Goal: Task Accomplishment & Management: Use online tool/utility

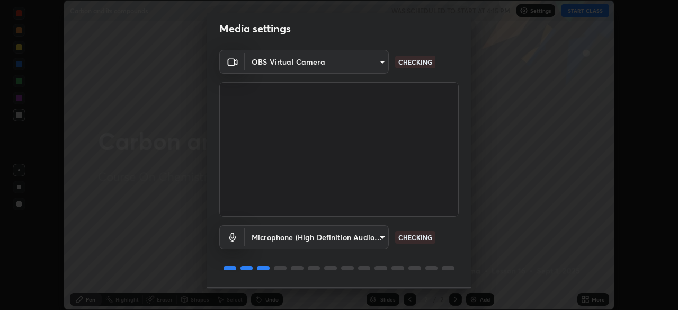
scroll to position [38, 0]
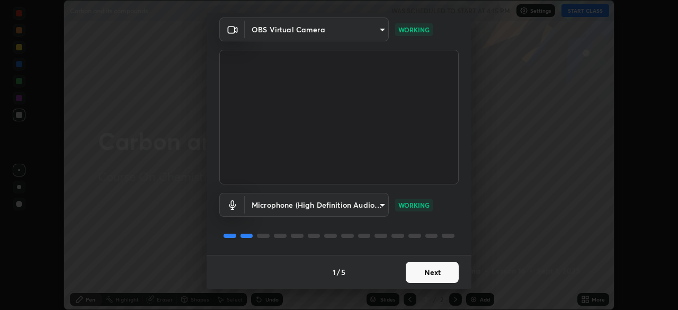
click at [443, 270] on button "Next" at bounding box center [432, 272] width 53 height 21
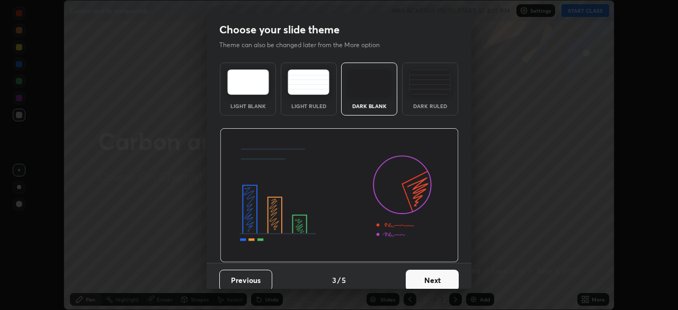
click at [450, 274] on button "Next" at bounding box center [432, 280] width 53 height 21
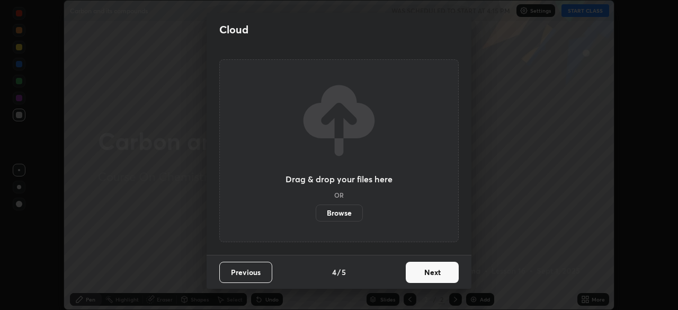
click at [455, 275] on button "Next" at bounding box center [432, 272] width 53 height 21
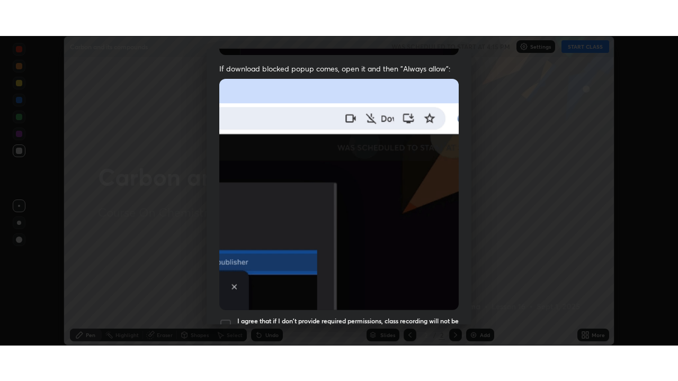
scroll to position [254, 0]
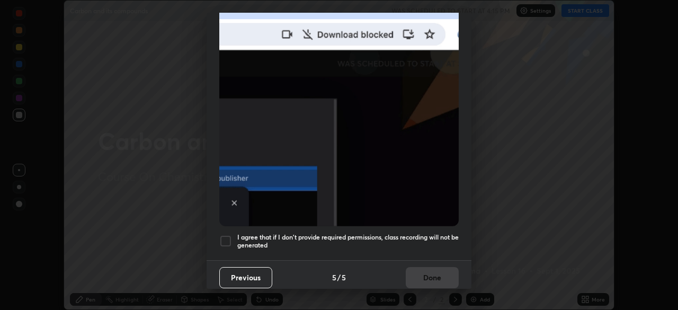
click at [447, 233] on h5 "I agree that if I don't provide required permissions, class recording will not …" at bounding box center [347, 241] width 221 height 16
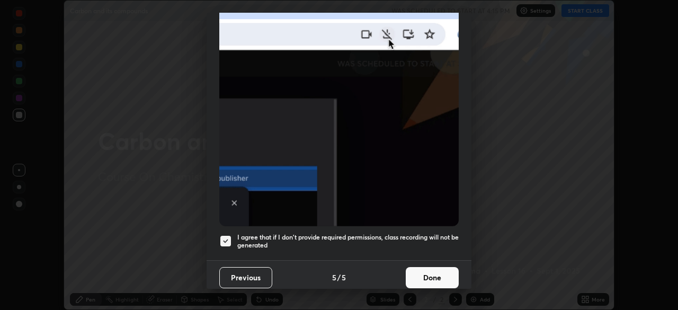
click at [442, 270] on button "Done" at bounding box center [432, 277] width 53 height 21
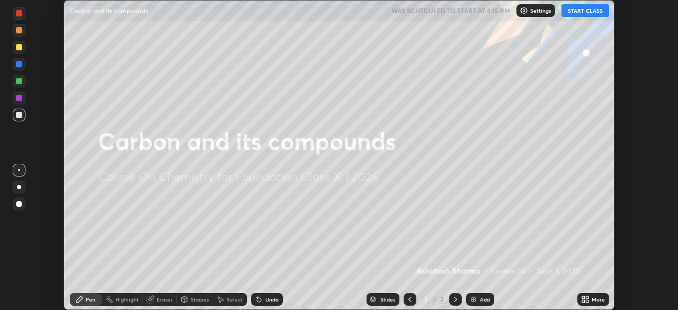
click at [587, 297] on icon at bounding box center [587, 297] width 3 height 3
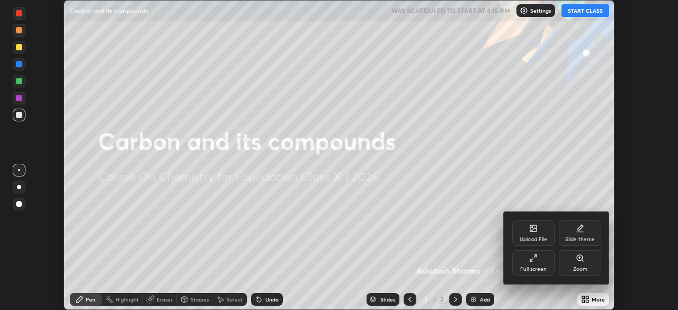
click at [542, 263] on div "Full screen" at bounding box center [533, 262] width 42 height 25
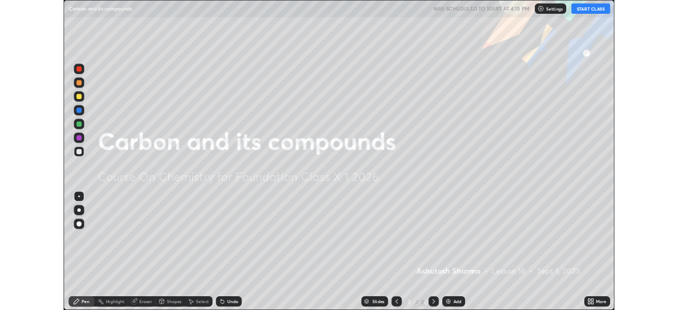
scroll to position [381, 678]
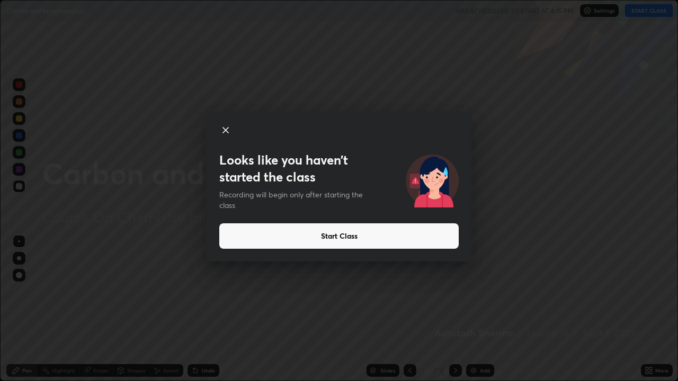
click at [261, 229] on button "Start Class" at bounding box center [338, 236] width 239 height 25
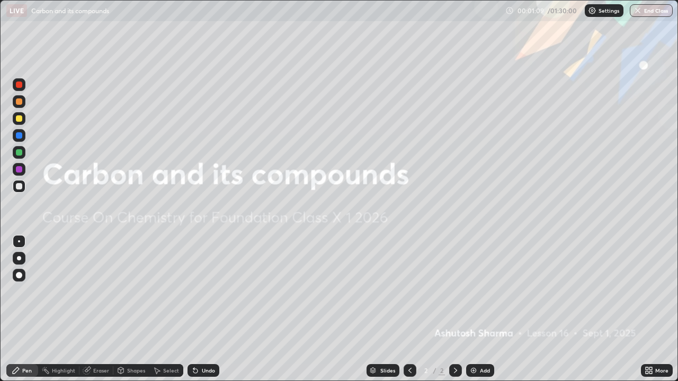
click at [476, 309] on img at bounding box center [473, 371] width 8 height 8
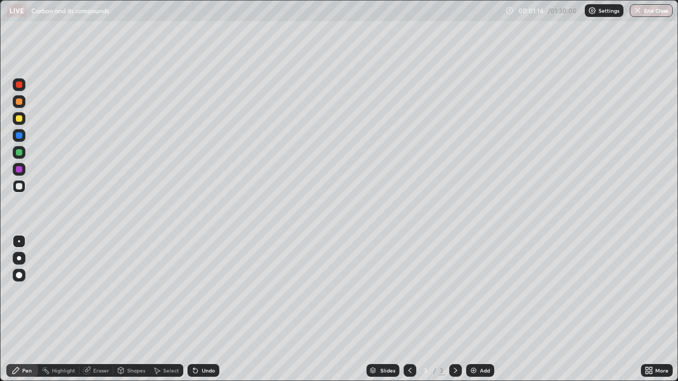
click at [21, 259] on div at bounding box center [19, 258] width 4 height 4
click at [22, 119] on div at bounding box center [19, 119] width 6 height 6
click at [93, 309] on div "Eraser" at bounding box center [101, 370] width 16 height 5
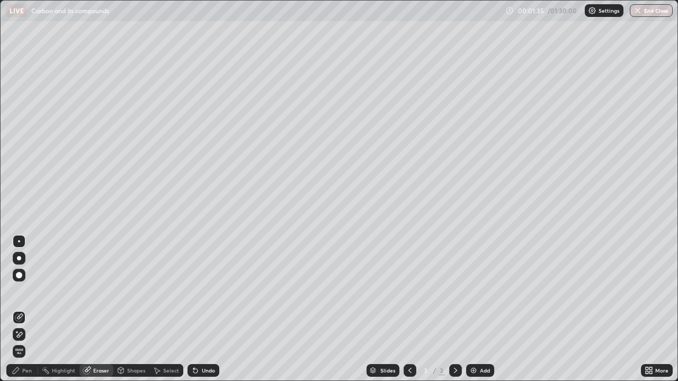
click at [33, 309] on div "Pen" at bounding box center [22, 371] width 32 height 13
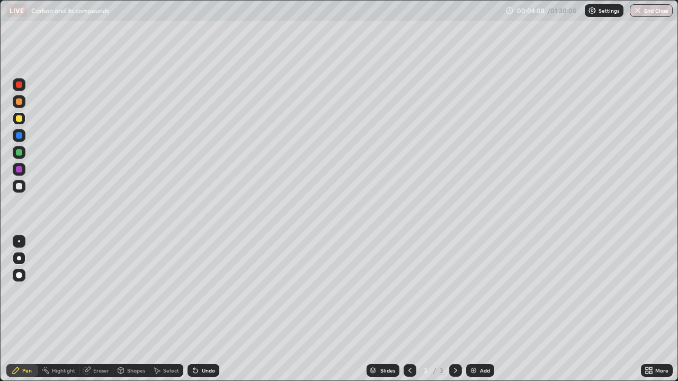
click at [20, 154] on div at bounding box center [19, 152] width 6 height 6
click at [22, 188] on div at bounding box center [19, 186] width 6 height 6
click at [23, 154] on div at bounding box center [19, 152] width 13 height 13
click at [22, 119] on div at bounding box center [19, 119] width 6 height 6
click at [478, 309] on div "Add" at bounding box center [480, 371] width 28 height 13
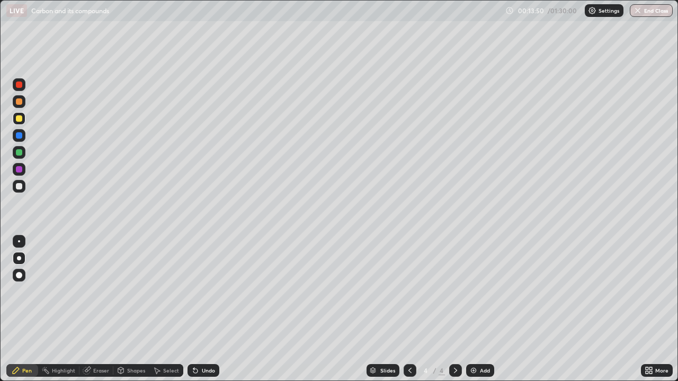
click at [21, 188] on div at bounding box center [19, 186] width 6 height 6
click at [104, 309] on div "Eraser" at bounding box center [101, 370] width 16 height 5
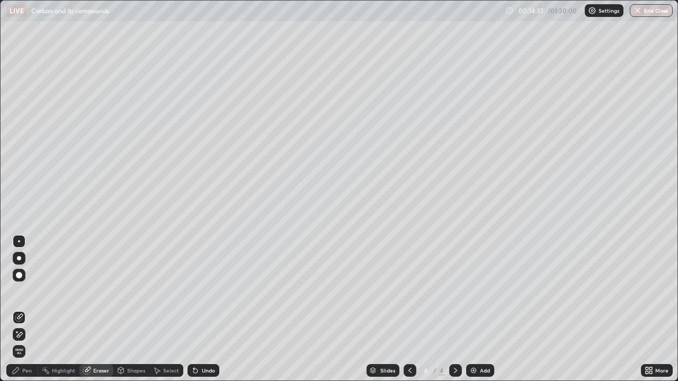
click at [30, 309] on div "Pen" at bounding box center [27, 370] width 10 height 5
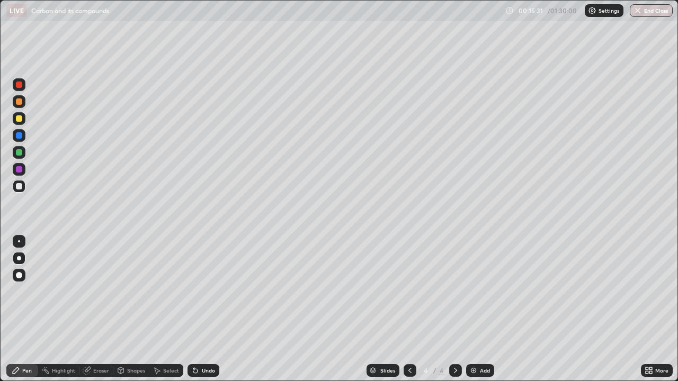
click at [19, 155] on div at bounding box center [19, 152] width 6 height 6
click at [481, 309] on div "Add" at bounding box center [485, 370] width 10 height 5
click at [413, 309] on icon at bounding box center [410, 371] width 8 height 8
click at [481, 309] on div "Add" at bounding box center [485, 370] width 10 height 5
click at [196, 309] on icon at bounding box center [195, 371] width 4 height 4
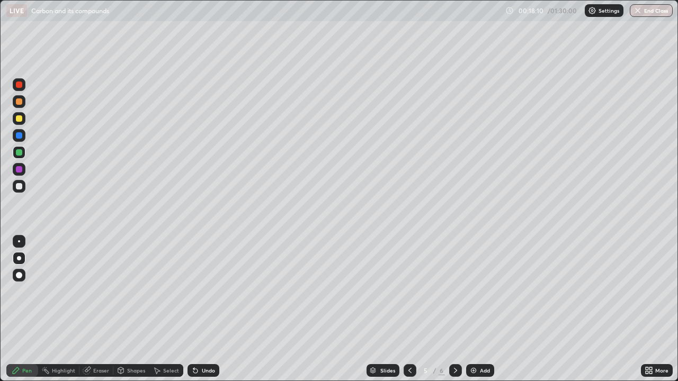
click at [198, 309] on div "Undo" at bounding box center [204, 371] width 32 height 13
click at [20, 187] on div at bounding box center [19, 186] width 6 height 6
click at [21, 151] on div at bounding box center [19, 152] width 6 height 6
click at [482, 309] on div "Add" at bounding box center [485, 370] width 10 height 5
click at [21, 103] on div at bounding box center [19, 102] width 6 height 6
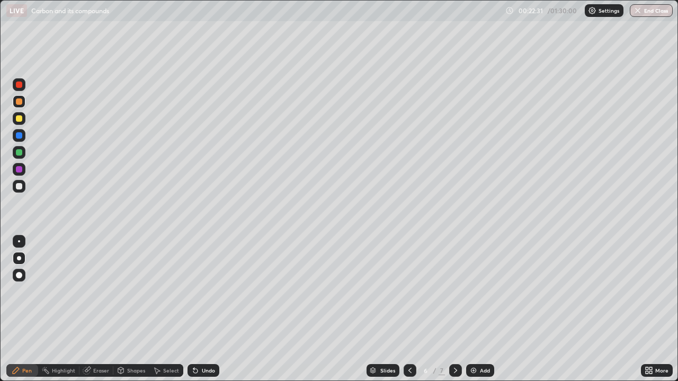
click at [198, 309] on div "Undo" at bounding box center [204, 371] width 32 height 13
click at [202, 309] on div "Undo" at bounding box center [208, 370] width 13 height 5
click at [204, 309] on div "Undo" at bounding box center [208, 370] width 13 height 5
click at [207, 309] on div "Undo" at bounding box center [208, 370] width 13 height 5
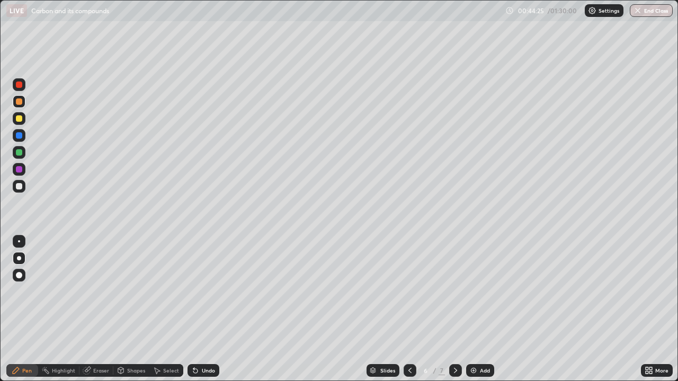
click at [480, 309] on div "Add" at bounding box center [485, 370] width 10 height 5
click at [17, 188] on div at bounding box center [19, 186] width 6 height 6
click at [202, 309] on div "Undo" at bounding box center [208, 370] width 13 height 5
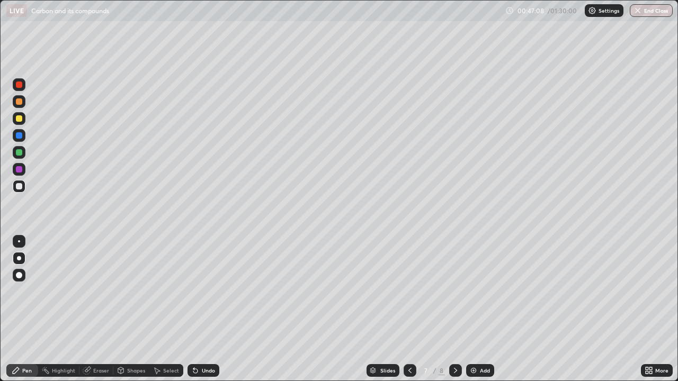
click at [205, 309] on div "Undo" at bounding box center [208, 370] width 13 height 5
click at [203, 309] on div "Undo" at bounding box center [208, 370] width 13 height 5
click at [21, 168] on div at bounding box center [19, 169] width 6 height 6
click at [16, 86] on div at bounding box center [19, 85] width 6 height 6
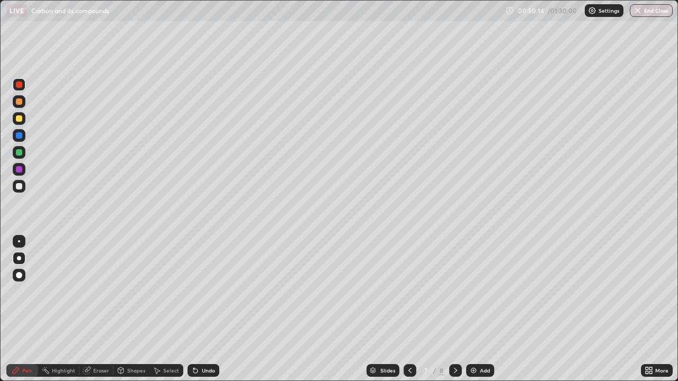
click at [21, 120] on div at bounding box center [19, 119] width 6 height 6
click at [484, 309] on div "Add" at bounding box center [485, 370] width 10 height 5
click at [20, 242] on div at bounding box center [19, 242] width 2 height 2
click at [20, 187] on div at bounding box center [19, 186] width 6 height 6
click at [478, 309] on div "Add" at bounding box center [480, 371] width 28 height 13
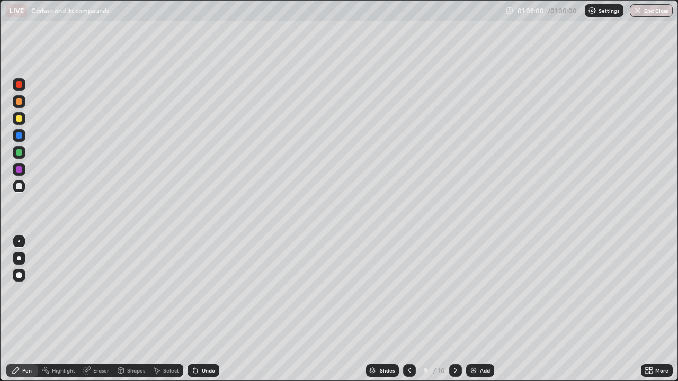
click at [23, 169] on div at bounding box center [19, 169] width 13 height 13
click at [106, 309] on div "Eraser" at bounding box center [101, 370] width 16 height 5
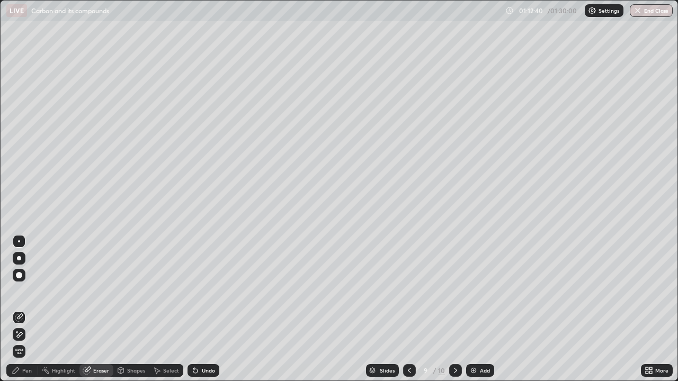
click at [21, 277] on div at bounding box center [19, 275] width 6 height 6
click at [26, 309] on div "Pen" at bounding box center [27, 370] width 10 height 5
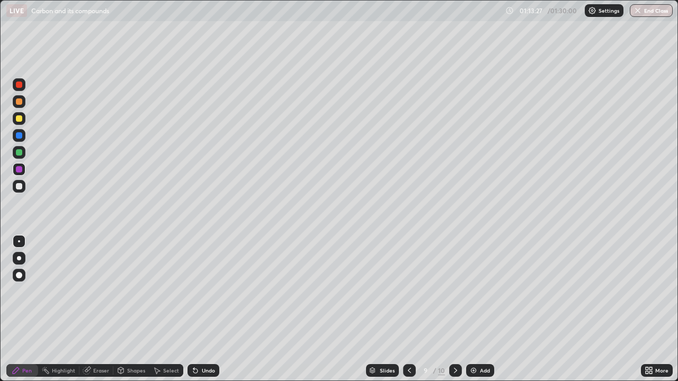
click at [25, 187] on div at bounding box center [19, 186] width 13 height 13
click at [98, 309] on div "Eraser" at bounding box center [101, 370] width 16 height 5
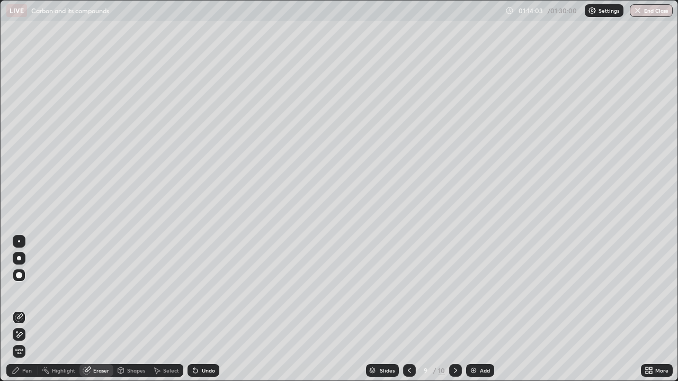
click at [28, 309] on div "Pen" at bounding box center [27, 370] width 10 height 5
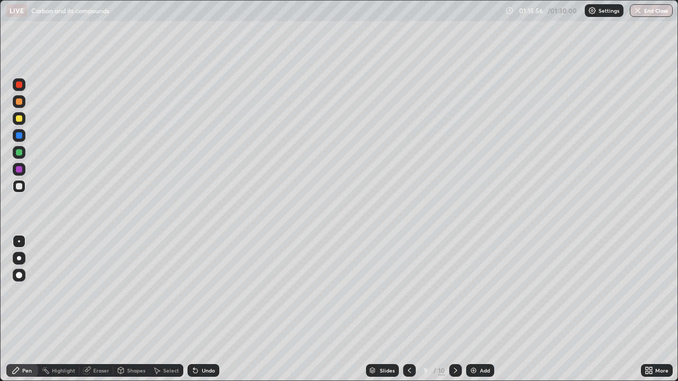
click at [21, 169] on div at bounding box center [19, 169] width 6 height 6
click at [482, 309] on div "Add" at bounding box center [485, 370] width 10 height 5
click at [21, 258] on div at bounding box center [19, 258] width 4 height 4
click at [20, 187] on div at bounding box center [19, 186] width 6 height 6
click at [647, 309] on icon at bounding box center [647, 372] width 3 height 3
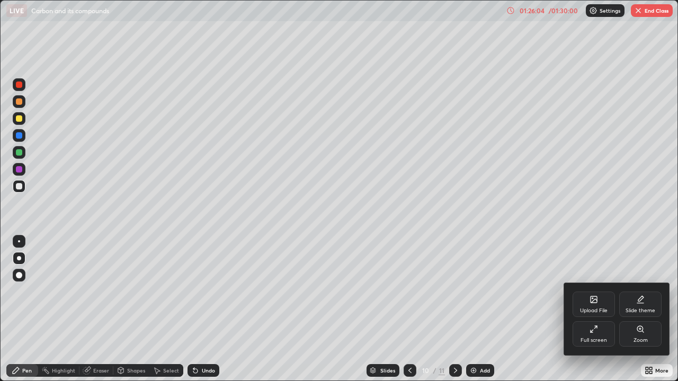
click at [593, 309] on div "Full screen" at bounding box center [594, 340] width 26 height 5
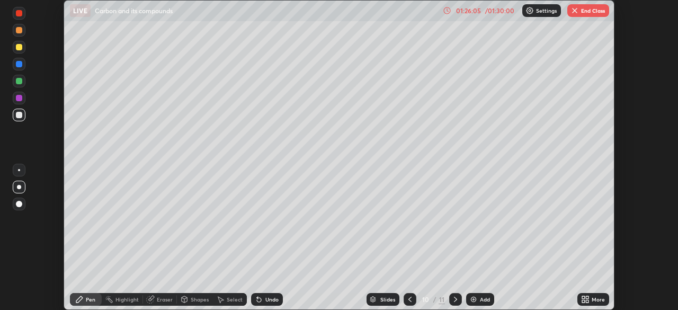
scroll to position [52675, 52307]
click at [590, 11] on button "End Class" at bounding box center [588, 10] width 42 height 13
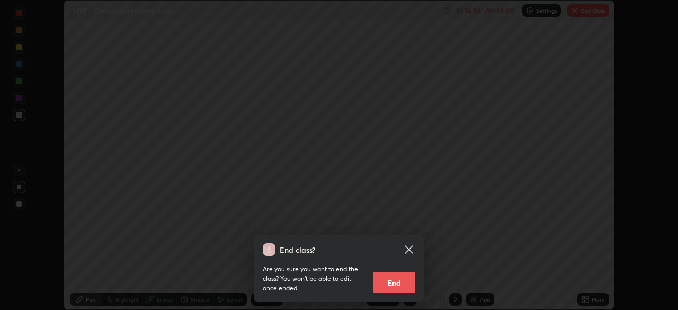
click at [403, 280] on button "End" at bounding box center [394, 282] width 42 height 21
